Goal: Check status

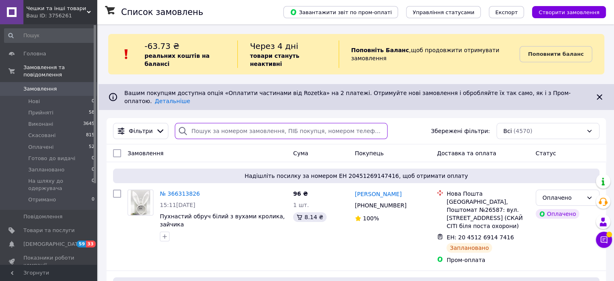
click at [207, 123] on input "search" at bounding box center [281, 131] width 213 height 16
paste input "380667938208"
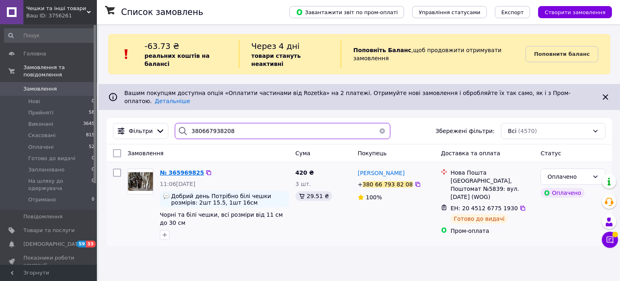
type input "380667938208"
click at [184, 169] on span "№ 365969825" at bounding box center [182, 172] width 44 height 6
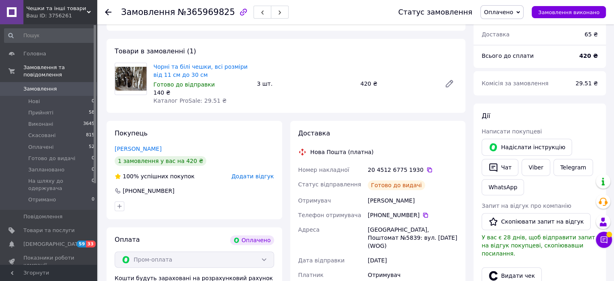
scroll to position [323, 0]
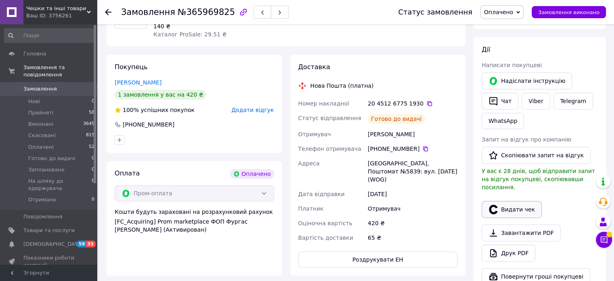
click at [505, 201] on button "Видати чек" at bounding box center [512, 209] width 60 height 17
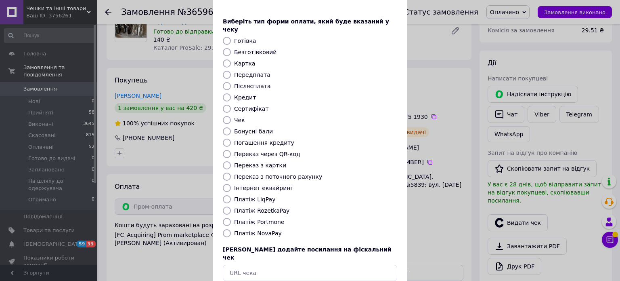
scroll to position [66, 0]
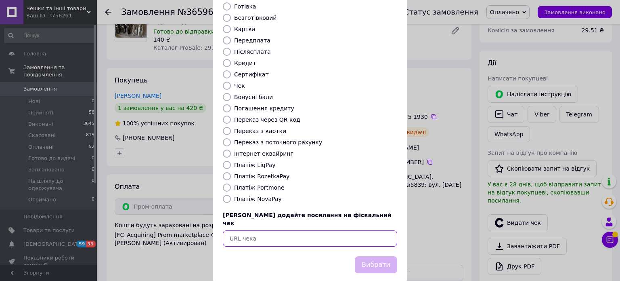
click at [261, 230] on input "text" at bounding box center [310, 238] width 174 height 16
paste input "[URL][DOMAIN_NAME]"
type input "[URL][DOMAIN_NAME]"
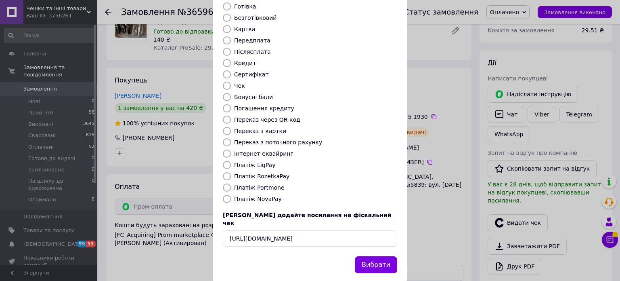
click at [402, 256] on div "Вибрати" at bounding box center [310, 269] width 194 height 27
click at [376, 256] on button "Вибрати" at bounding box center [376, 264] width 42 height 17
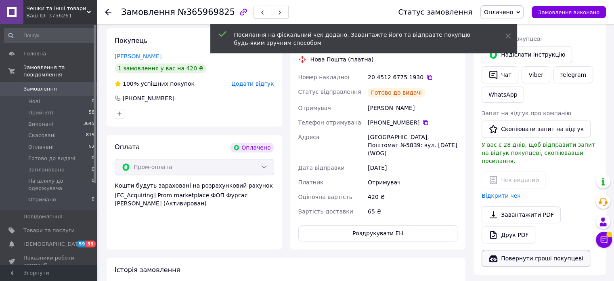
scroll to position [363, 0]
